Goal: Task Accomplishment & Management: Complete application form

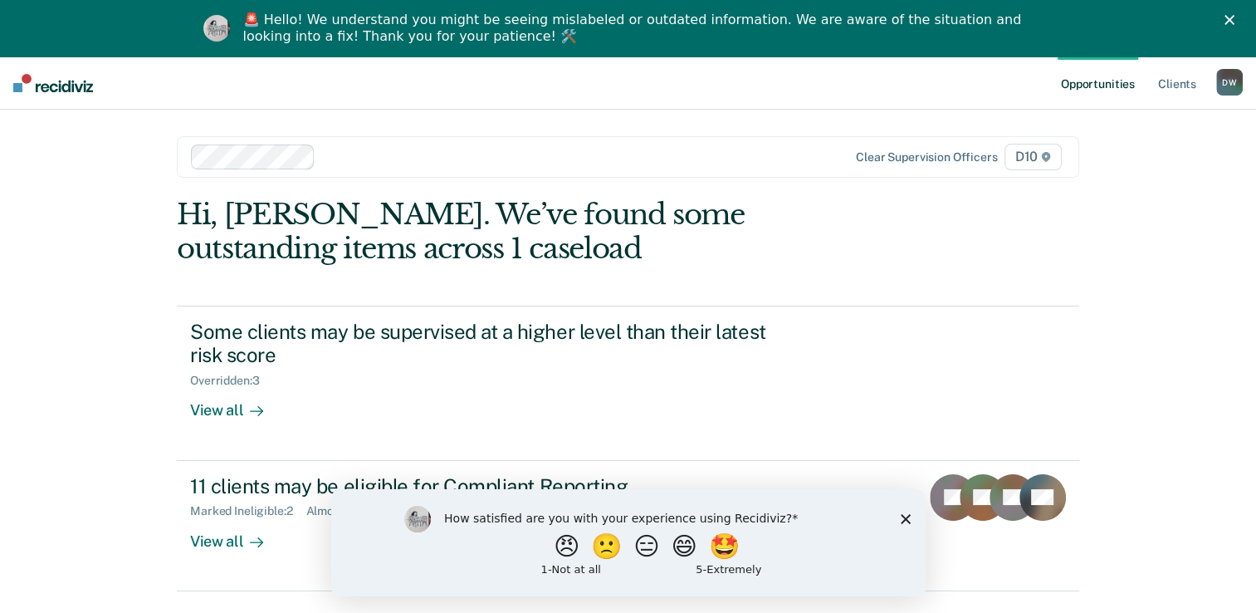
scroll to position [56, 0]
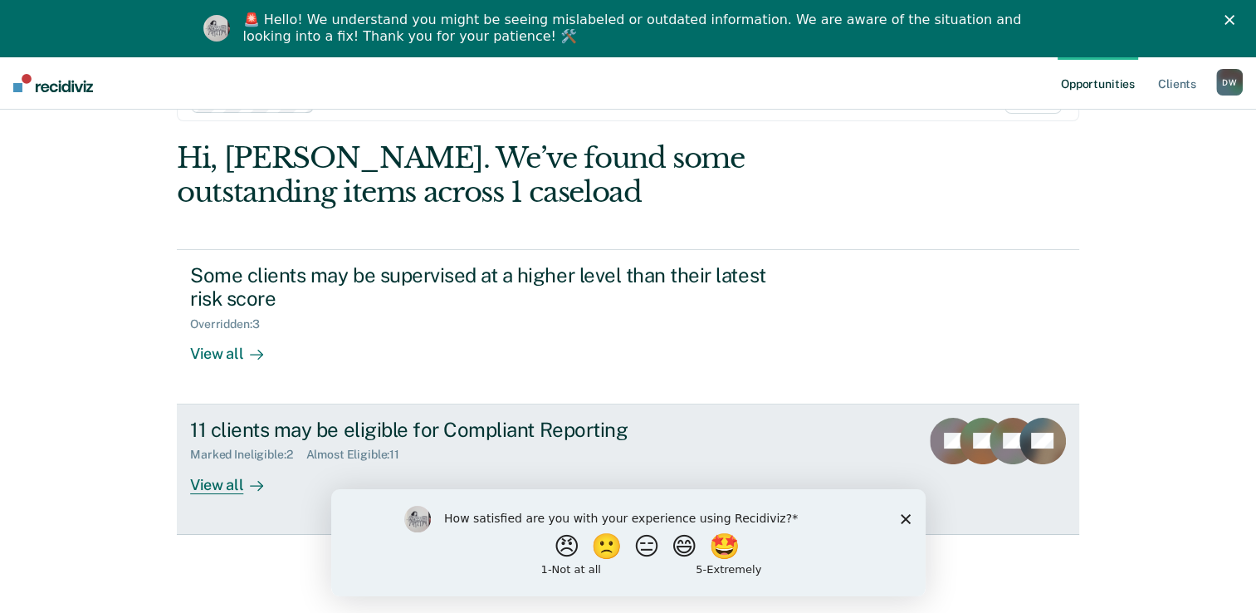
click at [236, 488] on div "View all" at bounding box center [236, 478] width 93 height 32
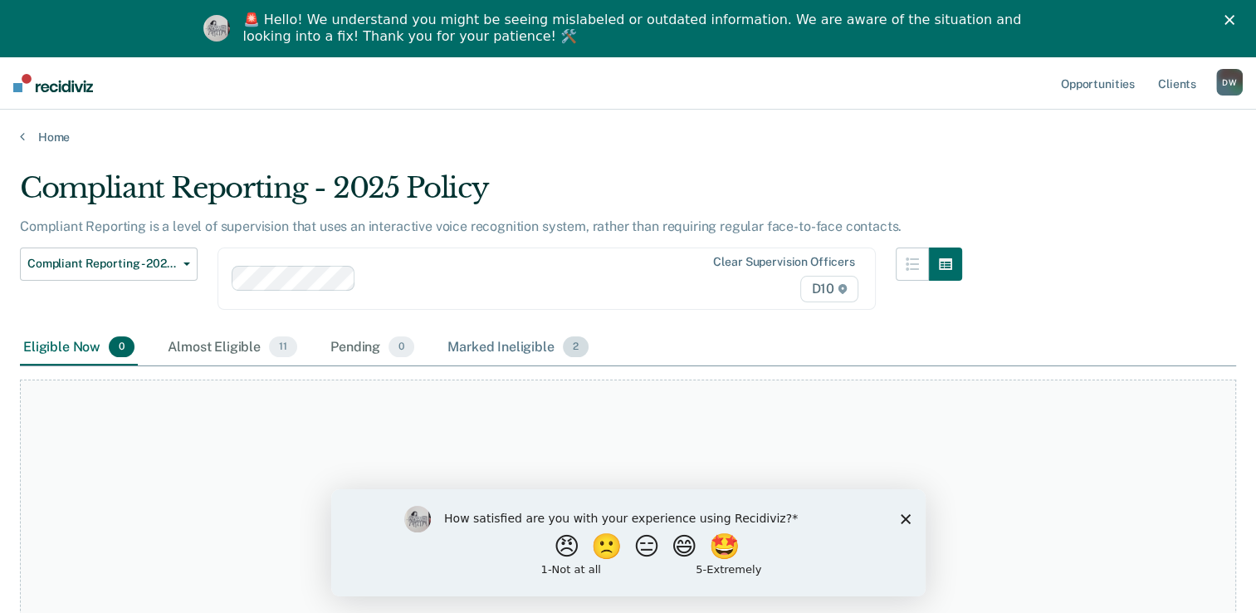
click at [520, 348] on div "Marked Ineligible 2" at bounding box center [518, 348] width 148 height 37
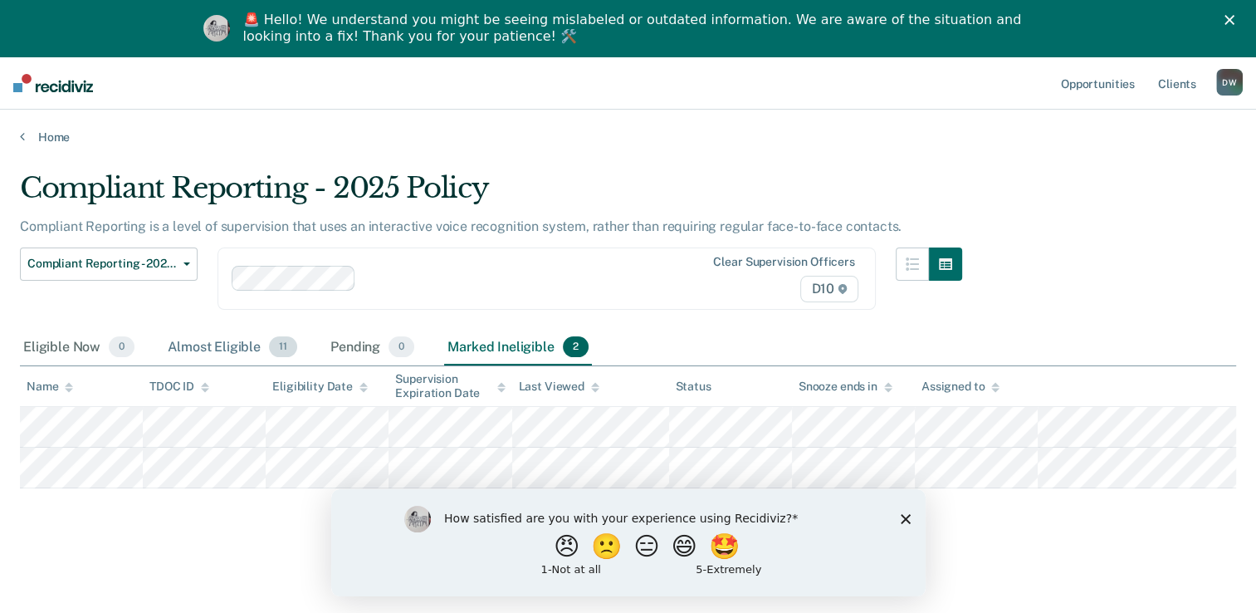
click at [194, 344] on div "Almost Eligible 11" at bounding box center [232, 348] width 136 height 37
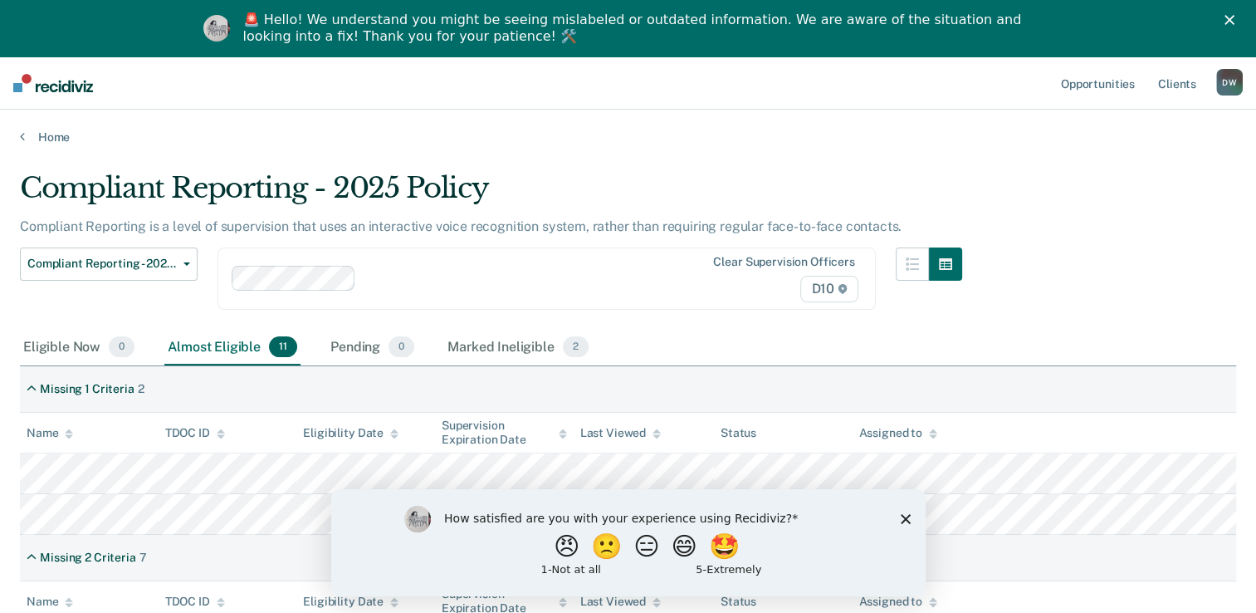
click at [908, 521] on polygon "Close survey" at bounding box center [905, 518] width 10 height 10
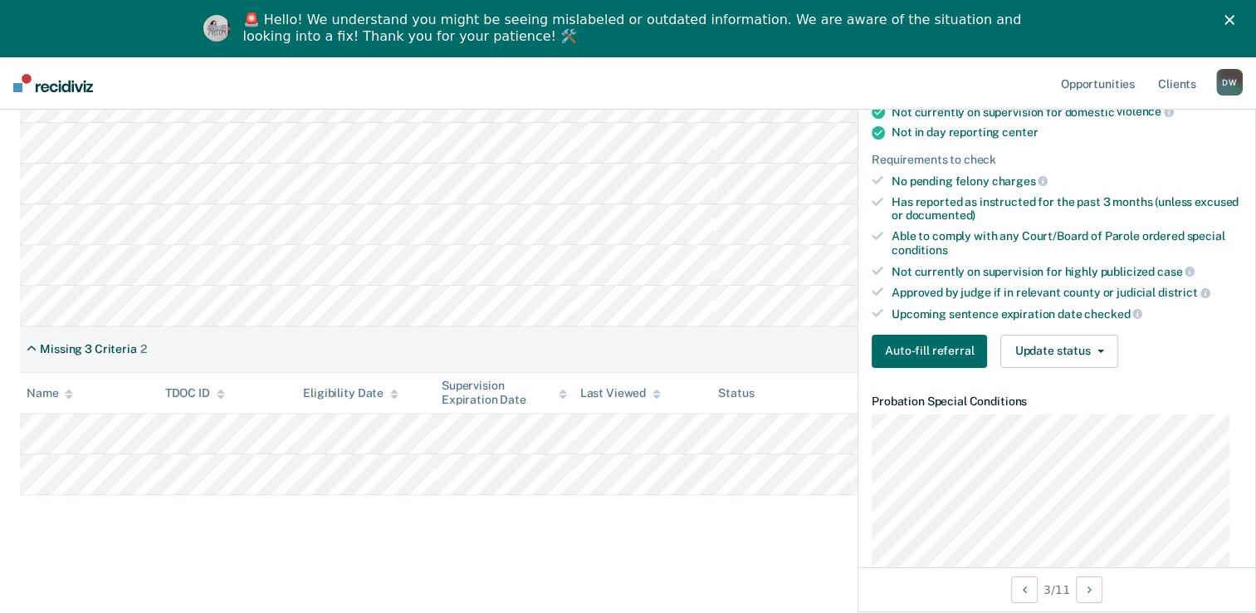
scroll to position [432, 0]
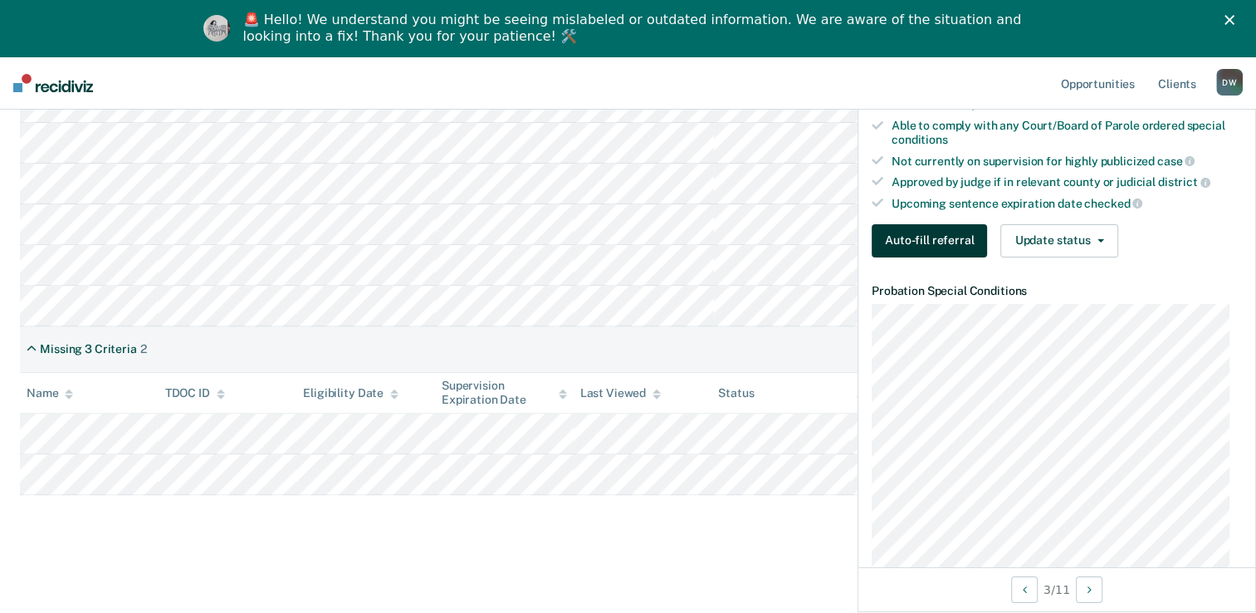
click at [907, 244] on button "Auto-fill referral" at bounding box center [929, 240] width 115 height 33
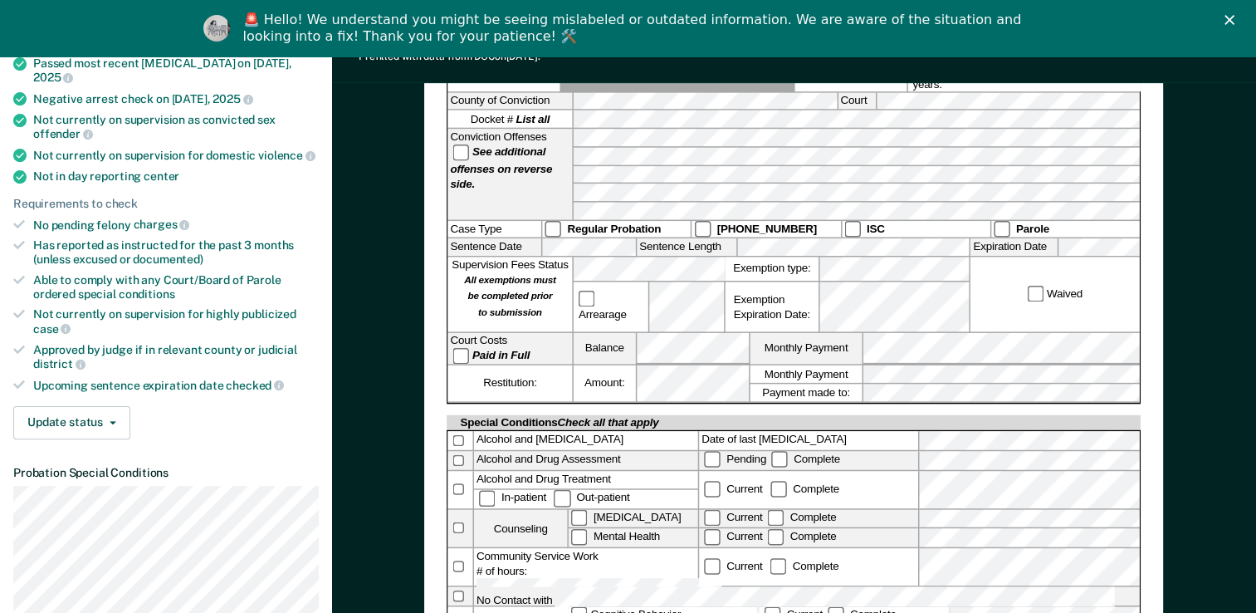
scroll to position [379, 0]
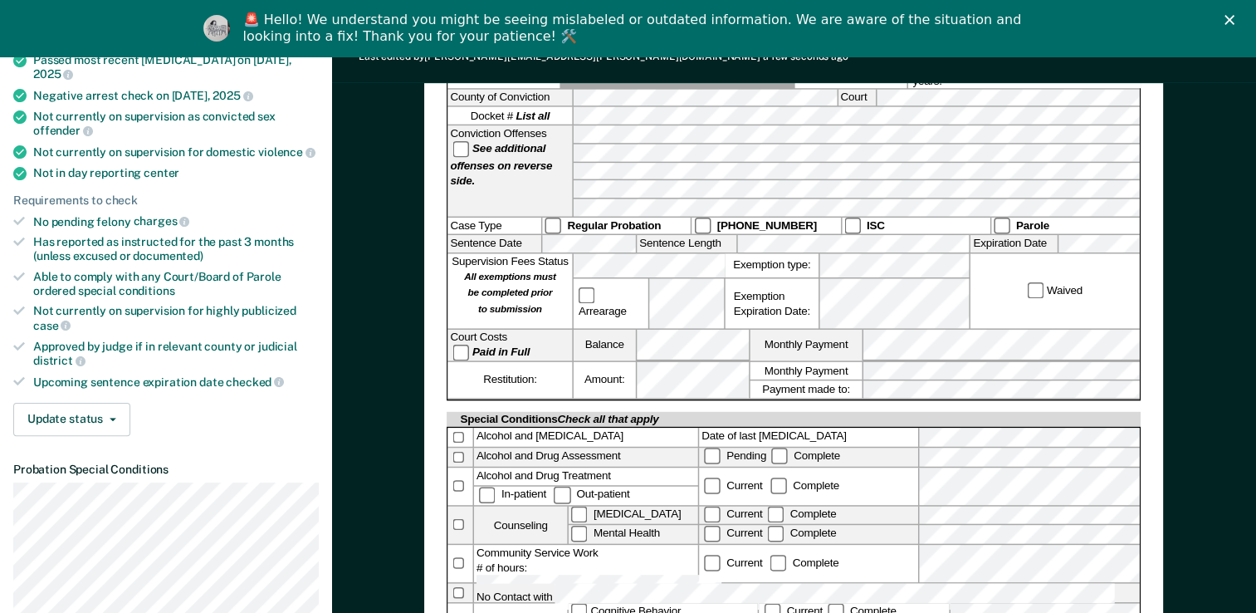
drag, startPoint x: 1264, startPoint y: 606, endPoint x: 1166, endPoint y: 151, distance: 465.4
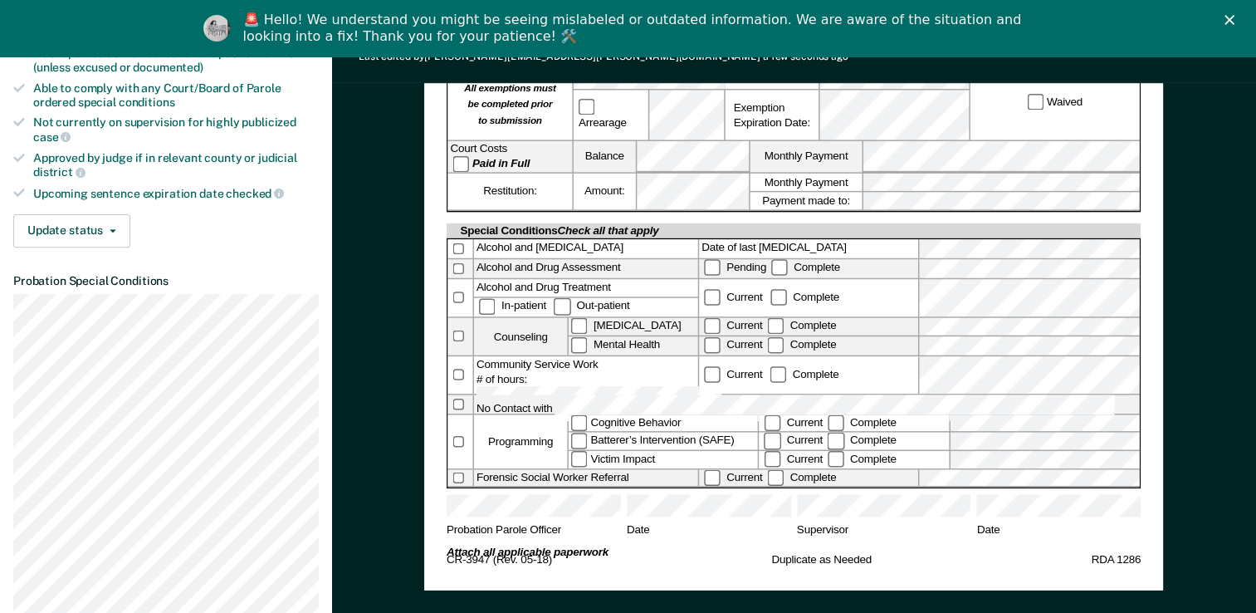
scroll to position [578, 0]
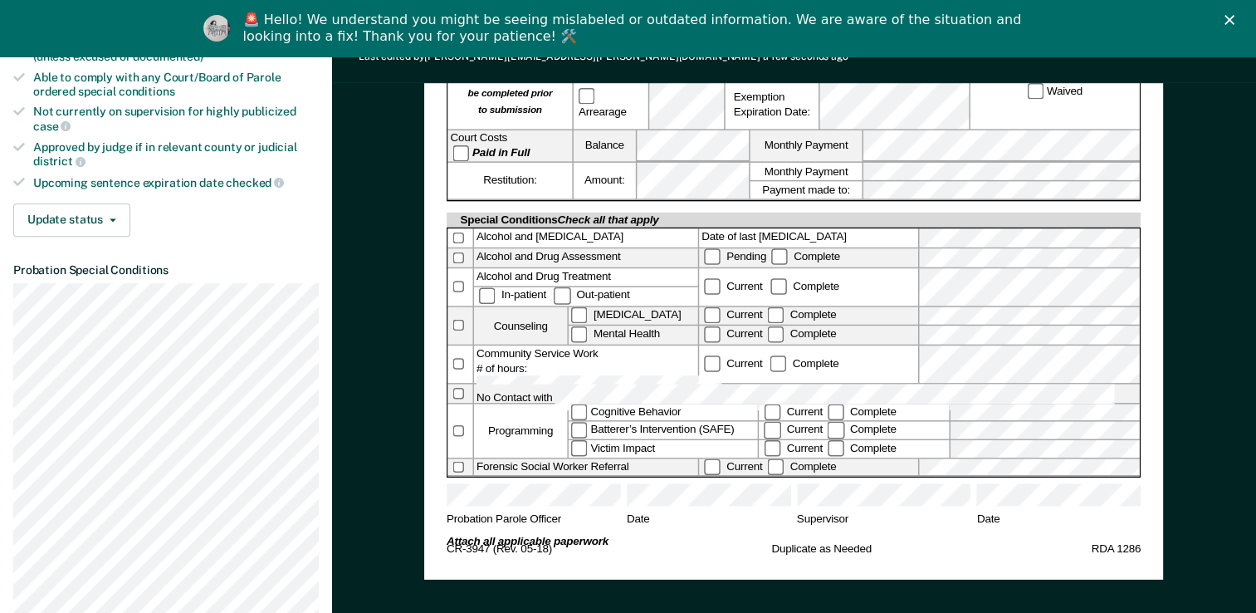
drag, startPoint x: 1252, startPoint y: 144, endPoint x: 1220, endPoint y: 128, distance: 36.4
drag, startPoint x: 1220, startPoint y: 128, endPoint x: 1209, endPoint y: 86, distance: 42.9
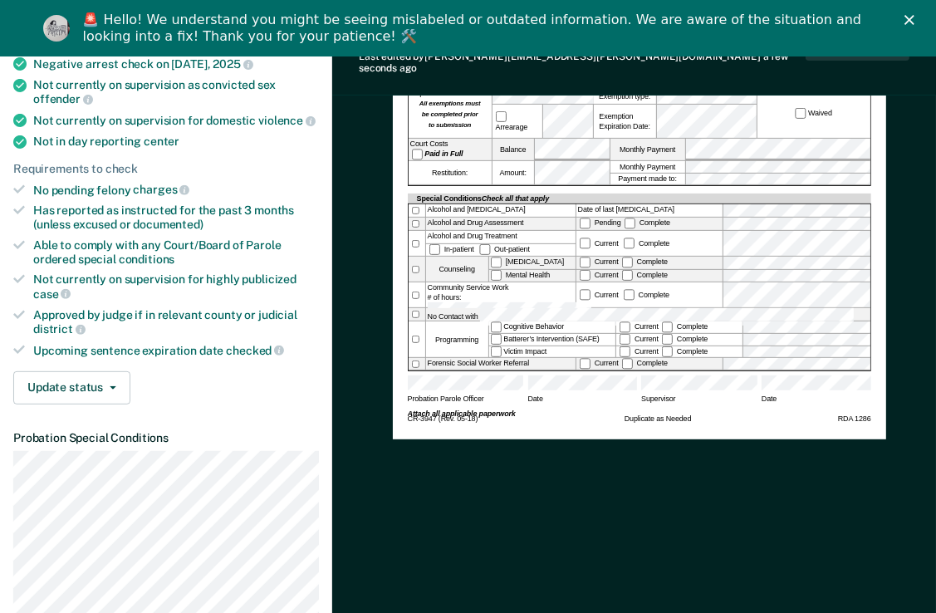
scroll to position [0, 0]
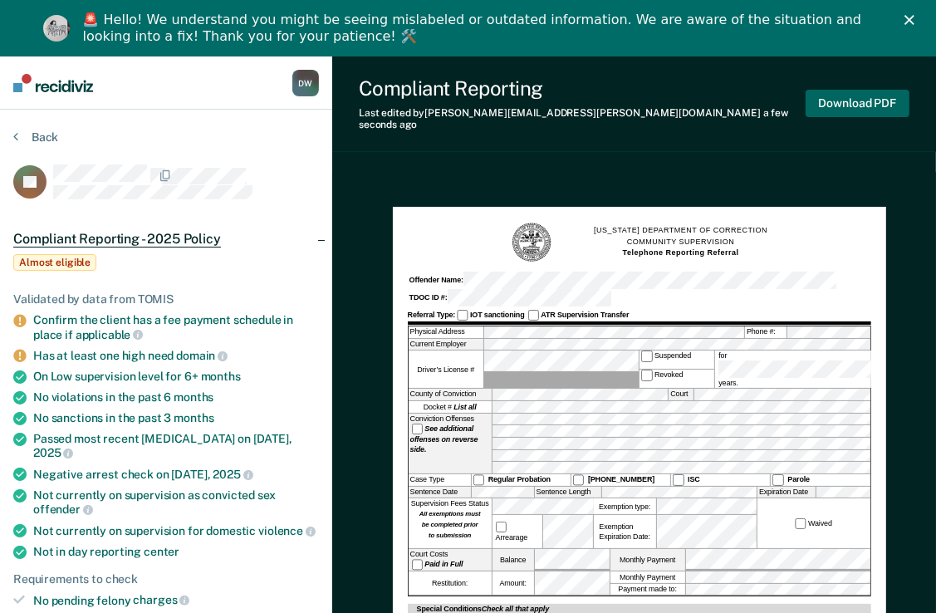
click at [857, 100] on button "Download PDF" at bounding box center [857, 103] width 104 height 27
